Goal: Transaction & Acquisition: Purchase product/service

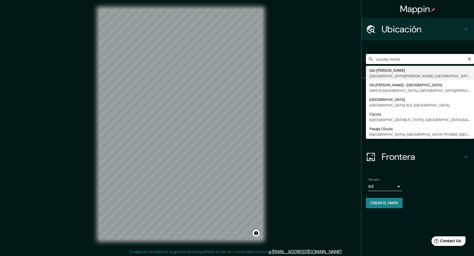
type input "San José de Cúcuta, Norte de Santander, Colombia"
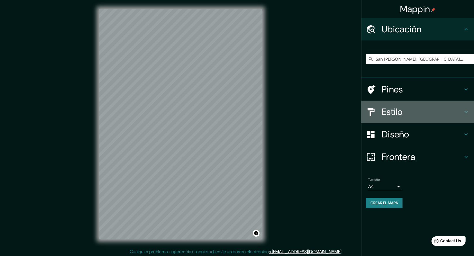
click at [463, 112] on icon at bounding box center [466, 112] width 7 height 7
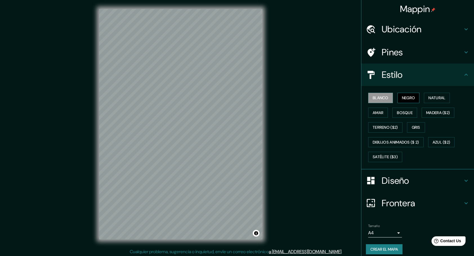
click at [409, 96] on font "Negro" at bounding box center [408, 98] width 13 height 7
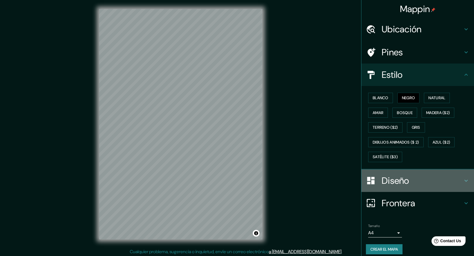
click at [463, 180] on icon at bounding box center [466, 181] width 7 height 7
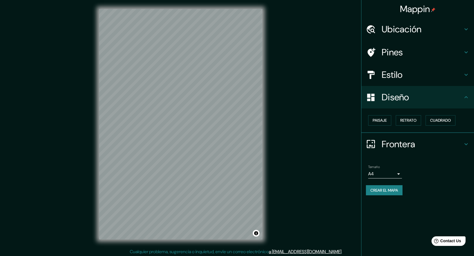
click at [396, 173] on body "Mappin Ubicación San José de Cúcuta, Norte de Santander, Colombia Pines Estilo …" at bounding box center [237, 128] width 474 height 256
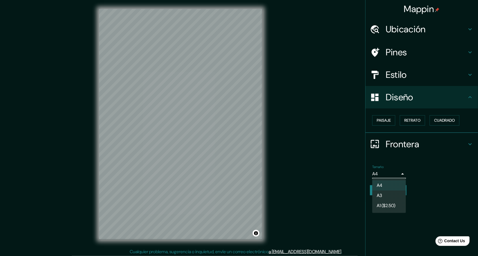
click at [387, 194] on li "A3" at bounding box center [389, 196] width 34 height 10
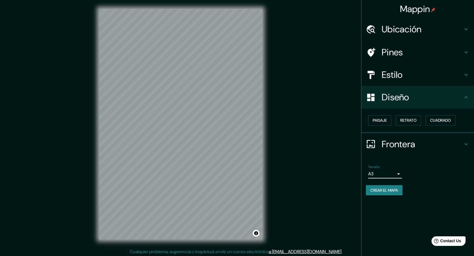
click at [428, 167] on div "Tamaño A3 single" at bounding box center [418, 172] width 104 height 18
click at [384, 192] on font "Crear el mapa" at bounding box center [384, 190] width 28 height 7
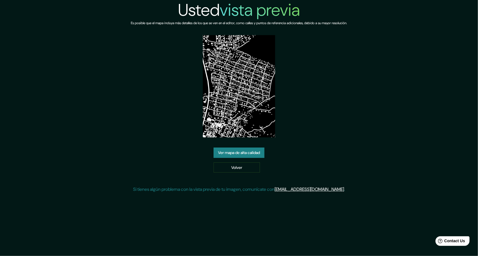
click at [234, 152] on link "Ver mapa de alta calidad" at bounding box center [239, 153] width 51 height 10
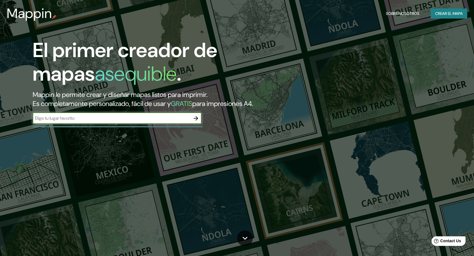
click at [451, 13] on font "Crear el mapa" at bounding box center [449, 13] width 28 height 7
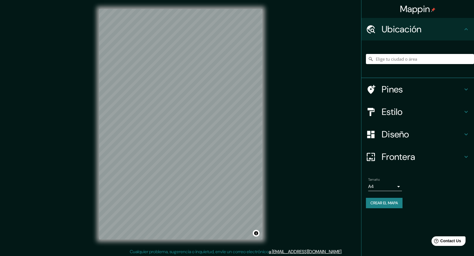
click at [469, 90] on icon at bounding box center [466, 89] width 7 height 7
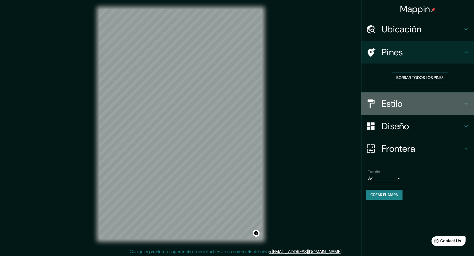
click at [464, 100] on icon at bounding box center [466, 103] width 7 height 7
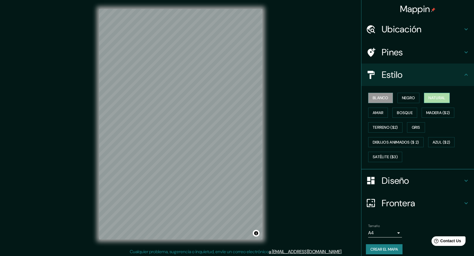
click at [435, 96] on font "Natural" at bounding box center [436, 98] width 17 height 7
click at [379, 112] on font "Amar" at bounding box center [378, 112] width 11 height 7
click at [377, 99] on font "Blanco" at bounding box center [381, 98] width 16 height 7
click at [403, 96] on font "Negro" at bounding box center [408, 98] width 13 height 7
click at [382, 98] on font "Blanco" at bounding box center [381, 98] width 16 height 7
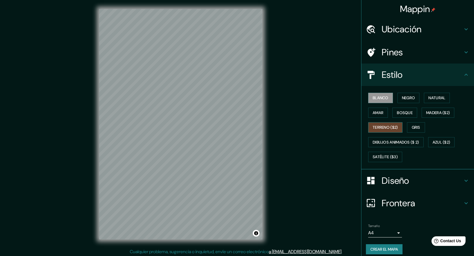
click at [386, 128] on font "Terreno ($2)" at bounding box center [385, 127] width 25 height 7
click at [404, 98] on font "Negro" at bounding box center [408, 98] width 13 height 7
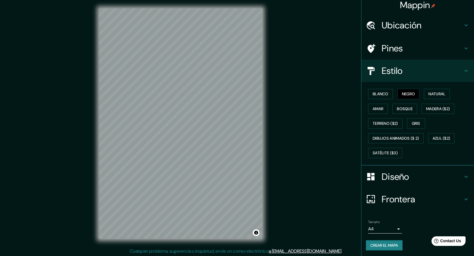
scroll to position [1, 0]
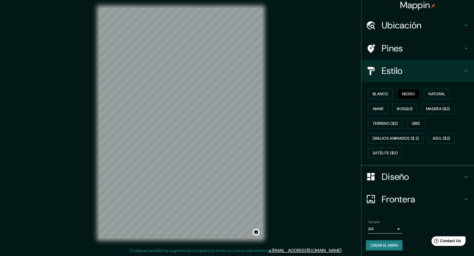
click at [464, 175] on icon at bounding box center [466, 177] width 7 height 7
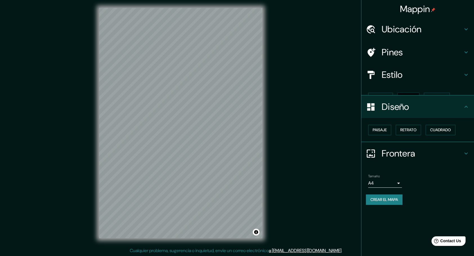
scroll to position [0, 0]
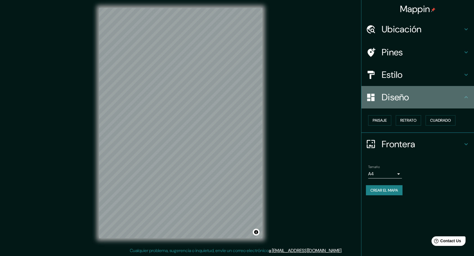
click at [466, 96] on icon at bounding box center [466, 97] width 7 height 7
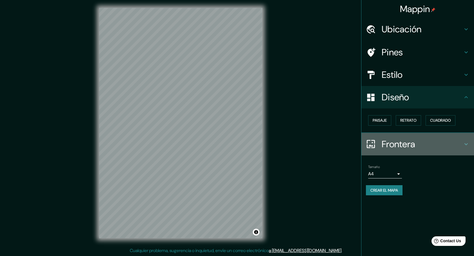
click at [468, 145] on icon at bounding box center [466, 144] width 7 height 7
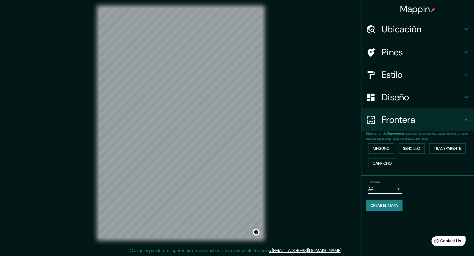
click at [465, 124] on div "Frontera" at bounding box center [417, 120] width 113 height 23
